Goal: Information Seeking & Learning: Find specific fact

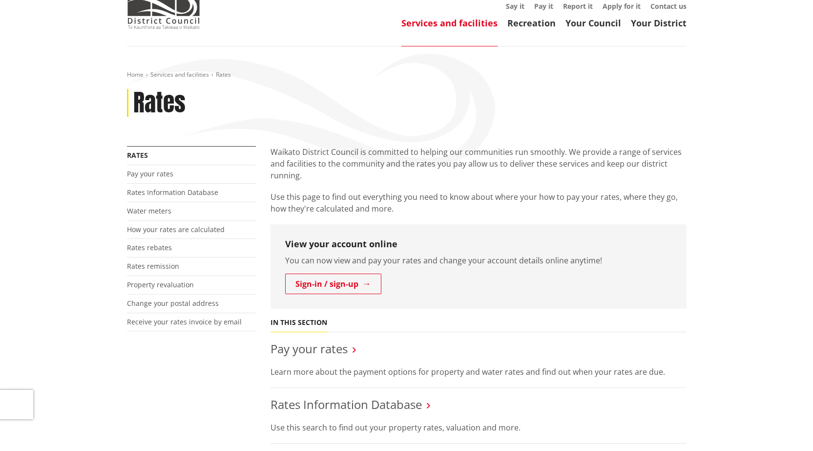
scroll to position [49, 0]
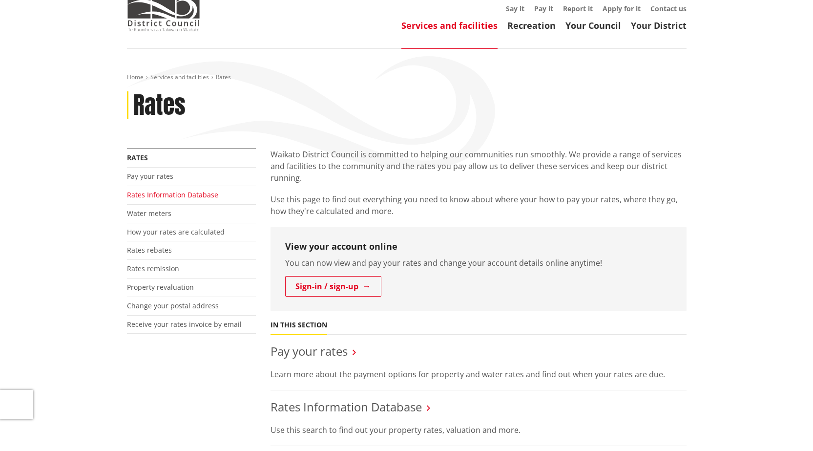
click at [185, 196] on link "Rates Information Database" at bounding box center [172, 194] width 91 height 9
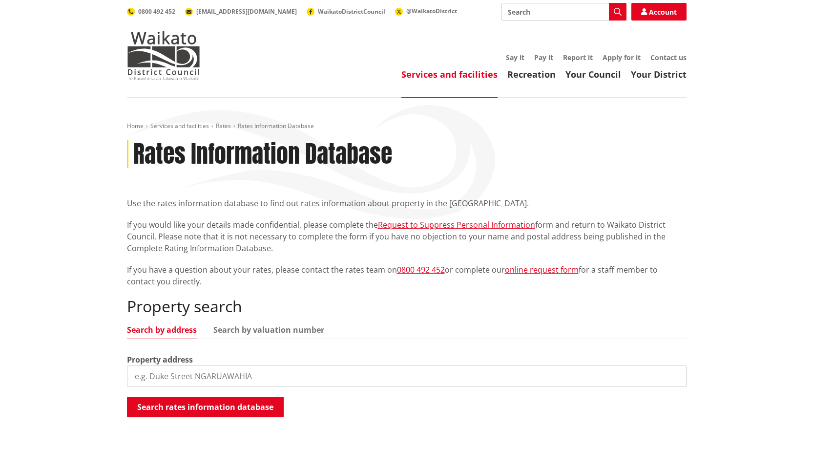
click at [230, 377] on input "search" at bounding box center [407, 375] width 560 height 21
paste input "[STREET_ADDRESS][PERSON_NAME],"
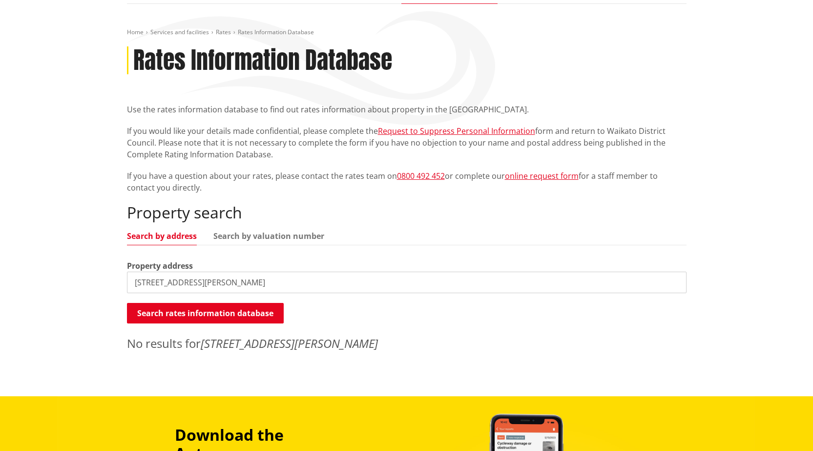
scroll to position [98, 0]
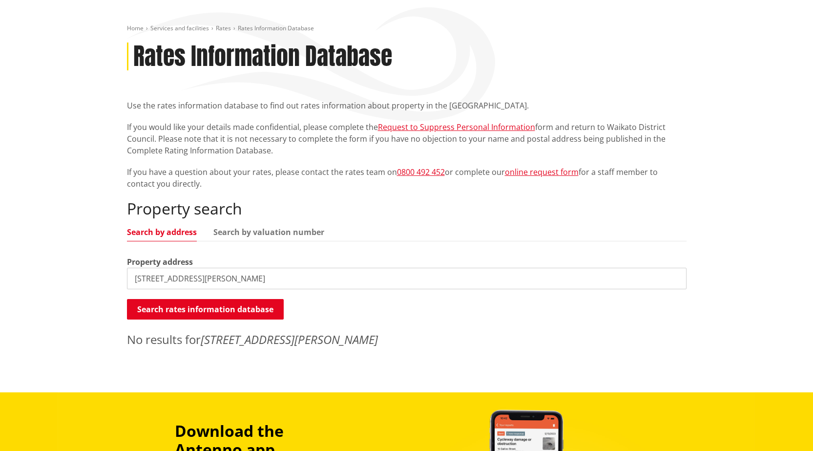
click at [154, 278] on input "[STREET_ADDRESS][PERSON_NAME]" at bounding box center [407, 278] width 560 height 21
type input "[PERSON_NAME][GEOGRAPHIC_DATA]"
click at [252, 308] on button "Search rates information database" at bounding box center [205, 309] width 157 height 21
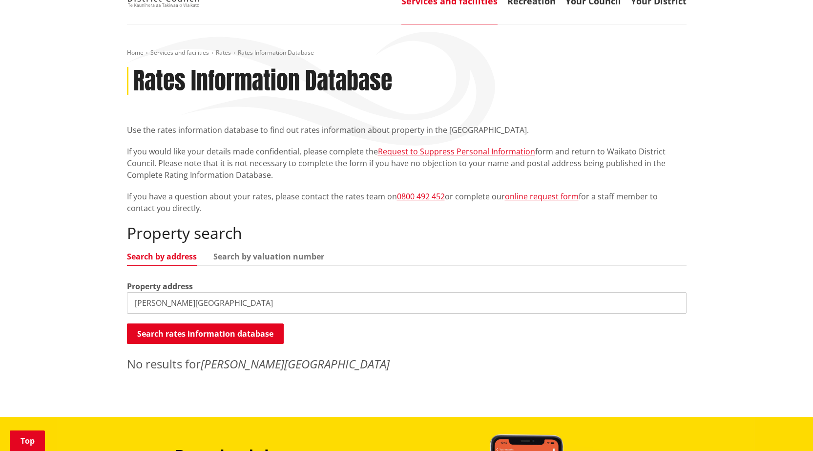
scroll to position [0, 0]
